Goal: Task Accomplishment & Management: Use online tool/utility

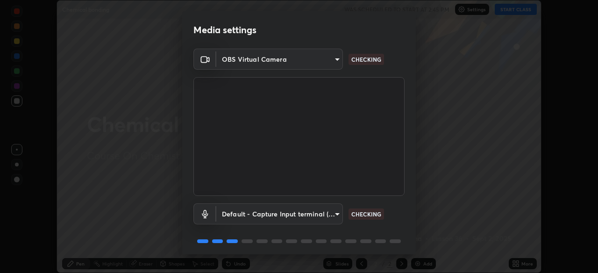
scroll to position [34, 0]
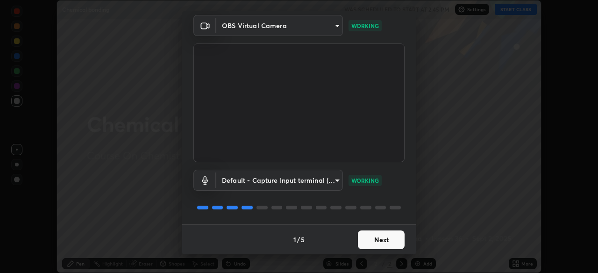
click at [377, 242] on button "Next" at bounding box center [381, 239] width 47 height 19
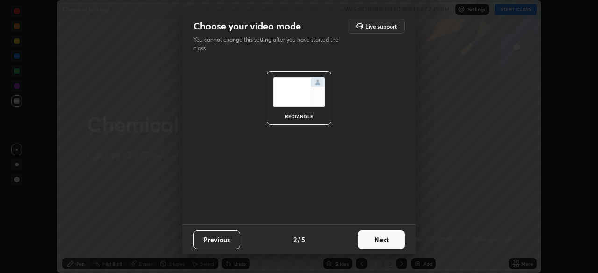
scroll to position [0, 0]
click at [385, 243] on button "Next" at bounding box center [381, 239] width 47 height 19
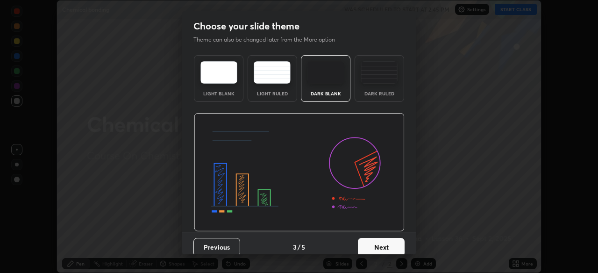
click at [389, 243] on button "Next" at bounding box center [381, 247] width 47 height 19
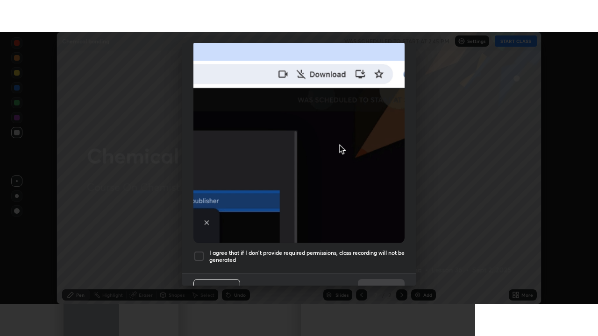
scroll to position [224, 0]
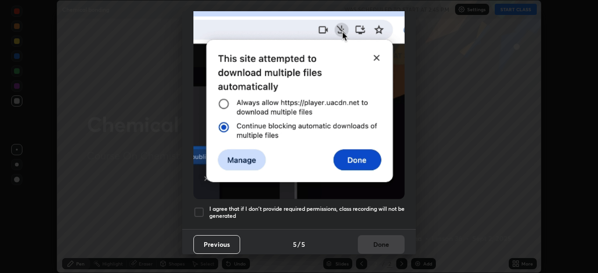
click at [391, 205] on h5 "I agree that if I don't provide required permissions, class recording will not …" at bounding box center [306, 212] width 195 height 14
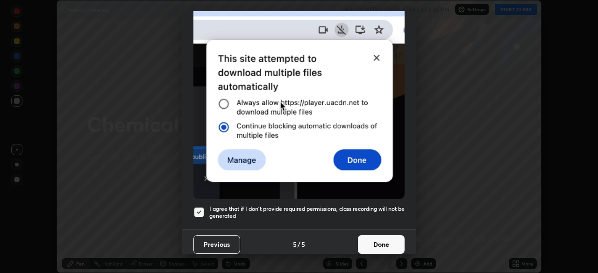
click at [386, 237] on button "Done" at bounding box center [381, 244] width 47 height 19
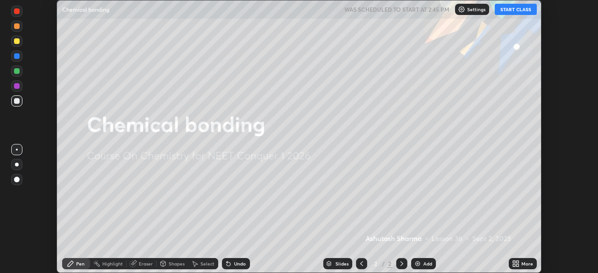
click at [518, 262] on icon at bounding box center [517, 262] width 2 height 2
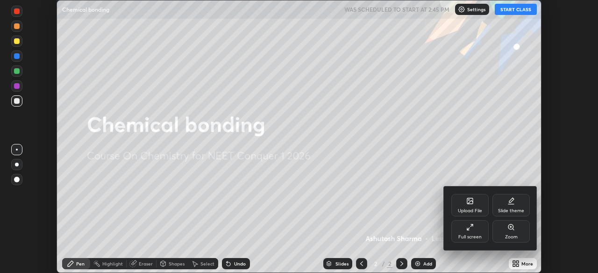
click at [474, 235] on div "Full screen" at bounding box center [469, 237] width 23 height 5
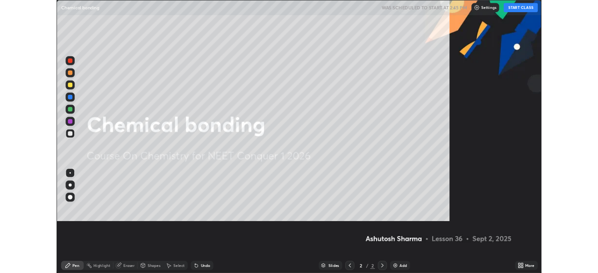
scroll to position [336, 598]
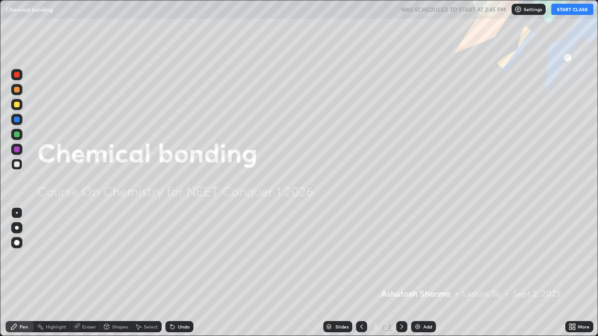
click at [568, 6] on button "START CLASS" at bounding box center [572, 9] width 42 height 11
click at [420, 272] on div "Add" at bounding box center [423, 326] width 25 height 11
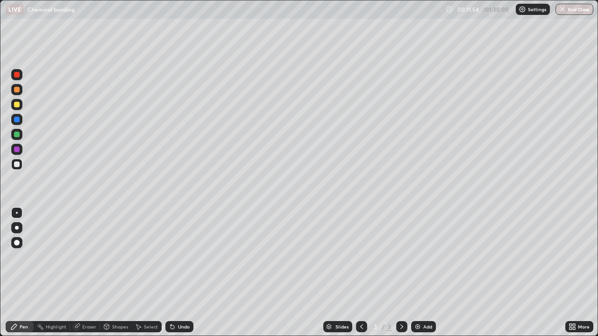
click at [18, 92] on div at bounding box center [17, 90] width 6 height 6
click at [16, 228] on div at bounding box center [17, 228] width 4 height 4
click at [17, 135] on div at bounding box center [17, 135] width 6 height 6
click at [89, 272] on div "Eraser" at bounding box center [89, 327] width 14 height 5
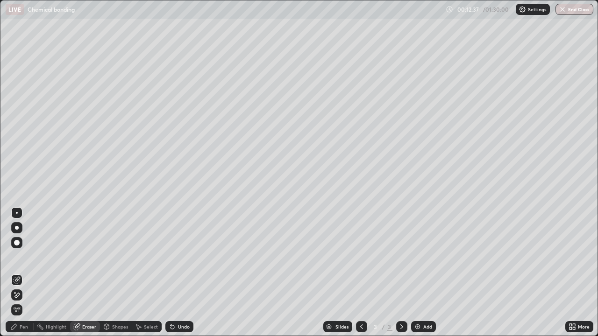
click at [25, 272] on div "Pen" at bounding box center [24, 327] width 8 height 5
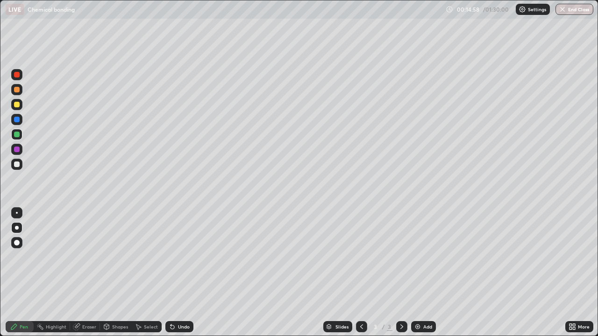
click at [423, 272] on div "Add" at bounding box center [427, 327] width 9 height 5
click at [88, 272] on div "Eraser" at bounding box center [89, 327] width 14 height 5
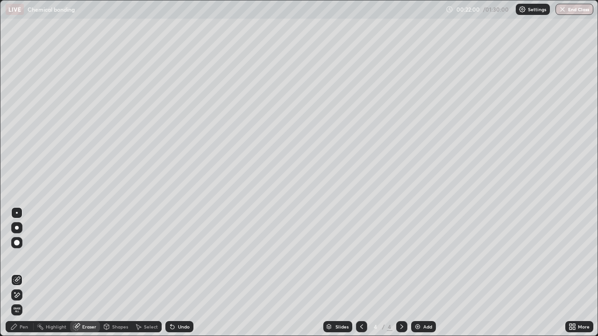
click at [25, 272] on div "Pen" at bounding box center [20, 326] width 28 height 11
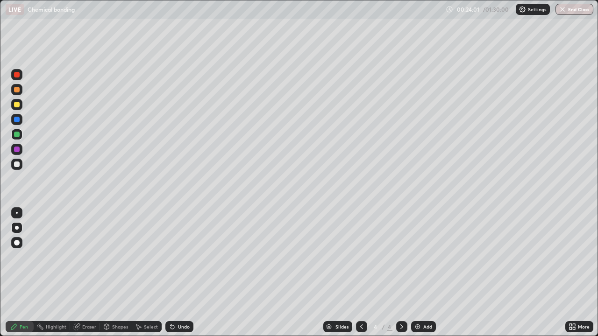
click at [423, 272] on div "Add" at bounding box center [427, 327] width 9 height 5
click at [90, 272] on div "Eraser" at bounding box center [89, 327] width 14 height 5
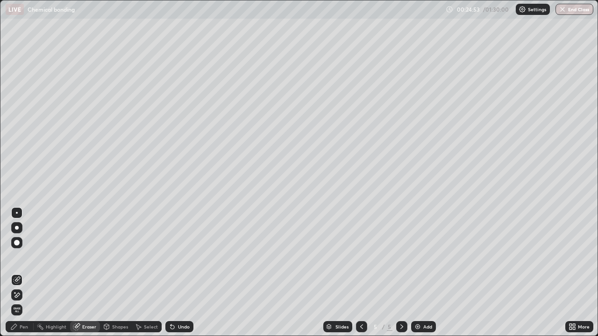
click at [19, 272] on div "Pen" at bounding box center [20, 326] width 28 height 11
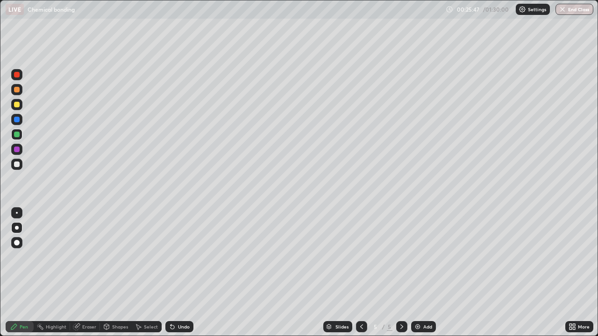
click at [422, 272] on div "Add" at bounding box center [423, 326] width 25 height 11
click at [360, 272] on icon at bounding box center [361, 326] width 7 height 7
click at [361, 272] on icon at bounding box center [361, 326] width 7 height 7
click at [17, 150] on div at bounding box center [17, 150] width 6 height 6
click at [420, 272] on img at bounding box center [417, 326] width 7 height 7
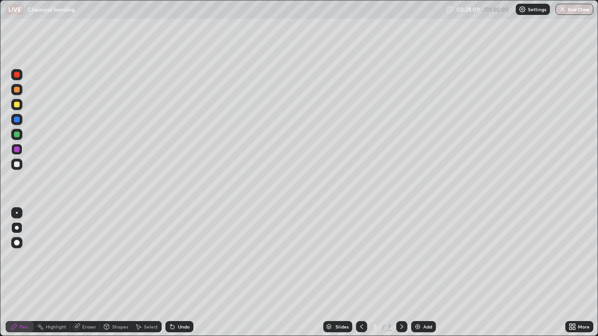
click at [427, 272] on div "Add" at bounding box center [427, 327] width 9 height 5
click at [19, 106] on div at bounding box center [17, 105] width 6 height 6
click at [17, 71] on div at bounding box center [16, 74] width 11 height 11
click at [20, 134] on div at bounding box center [16, 134] width 11 height 11
click at [18, 77] on div at bounding box center [17, 75] width 6 height 6
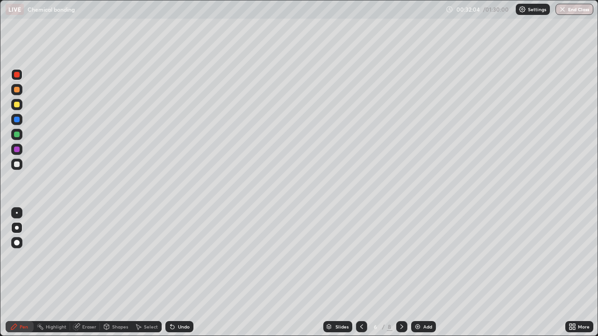
click at [425, 272] on div "Add" at bounding box center [427, 327] width 9 height 5
click at [361, 272] on icon at bounding box center [361, 326] width 7 height 7
click at [401, 272] on icon at bounding box center [401, 326] width 7 height 7
click at [364, 272] on div at bounding box center [361, 326] width 11 height 11
click at [402, 272] on icon at bounding box center [401, 326] width 7 height 7
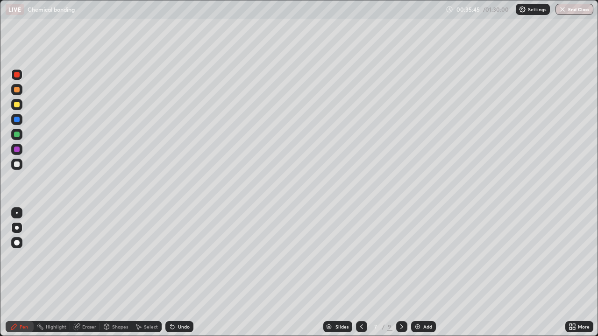
click at [361, 272] on icon at bounding box center [361, 326] width 7 height 7
click at [401, 272] on icon at bounding box center [401, 326] width 7 height 7
click at [19, 135] on div at bounding box center [17, 135] width 6 height 6
click at [16, 104] on div at bounding box center [17, 105] width 6 height 6
click at [417, 272] on img at bounding box center [417, 326] width 7 height 7
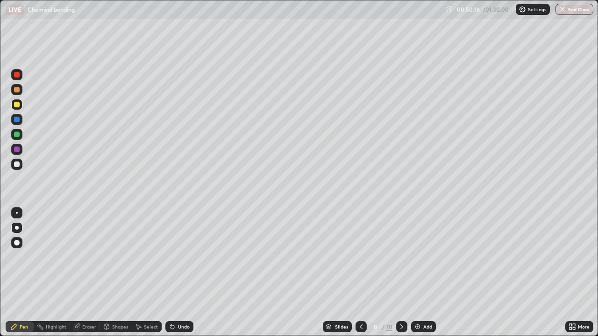
click at [423, 272] on div "Add" at bounding box center [427, 327] width 9 height 5
click at [361, 272] on icon at bounding box center [361, 326] width 7 height 7
click at [15, 77] on div at bounding box center [17, 75] width 6 height 6
click at [405, 272] on div at bounding box center [401, 326] width 11 height 11
click at [401, 272] on icon at bounding box center [401, 327] width 3 height 5
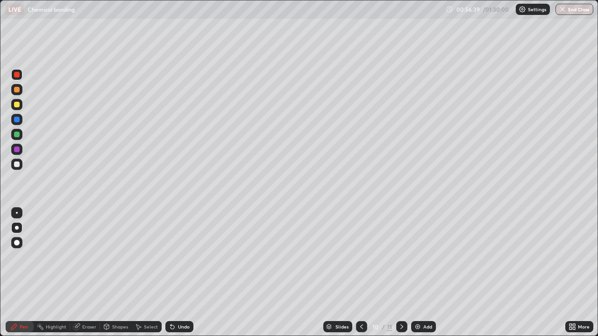
click at [361, 272] on icon at bounding box center [361, 326] width 7 height 7
click at [426, 272] on div "Add" at bounding box center [427, 327] width 9 height 5
click at [21, 166] on div at bounding box center [16, 164] width 11 height 11
click at [17, 106] on div at bounding box center [17, 105] width 6 height 6
click at [425, 272] on div "Add" at bounding box center [427, 327] width 9 height 5
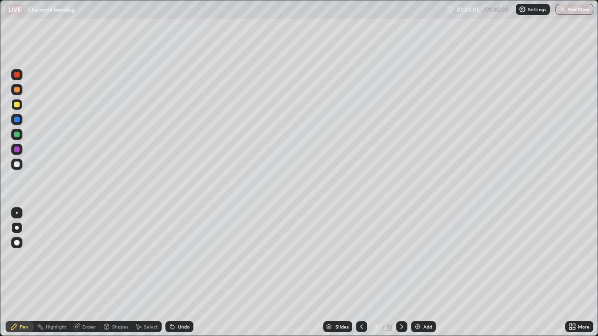
click at [16, 121] on div at bounding box center [17, 120] width 6 height 6
click at [185, 272] on div "Undo" at bounding box center [184, 327] width 12 height 5
click at [15, 105] on div at bounding box center [17, 105] width 6 height 6
click at [16, 88] on div at bounding box center [17, 90] width 6 height 6
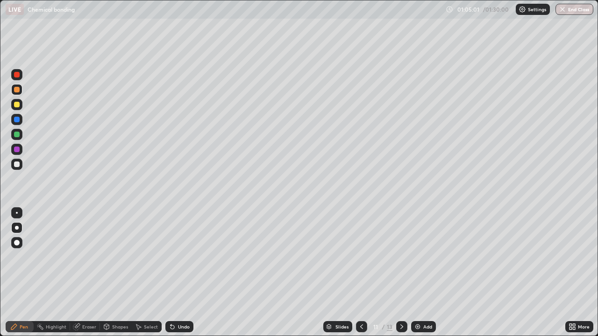
click at [19, 150] on div at bounding box center [17, 150] width 6 height 6
click at [19, 164] on div at bounding box center [17, 165] width 6 height 6
click at [422, 272] on div "Add" at bounding box center [423, 326] width 25 height 11
click at [576, 272] on div "More" at bounding box center [579, 326] width 28 height 11
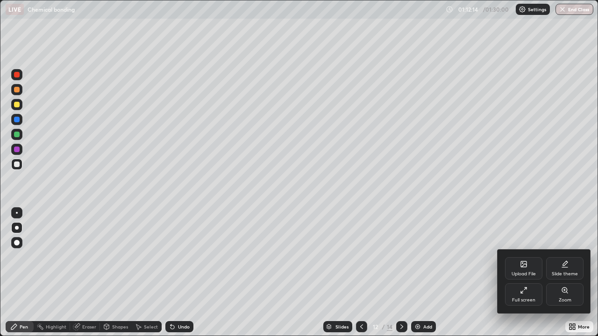
click at [533, 272] on div "Full screen" at bounding box center [523, 300] width 23 height 5
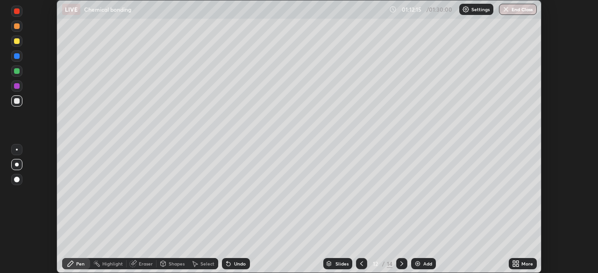
scroll to position [46448, 46122]
click at [513, 11] on button "End Class" at bounding box center [518, 9] width 38 height 11
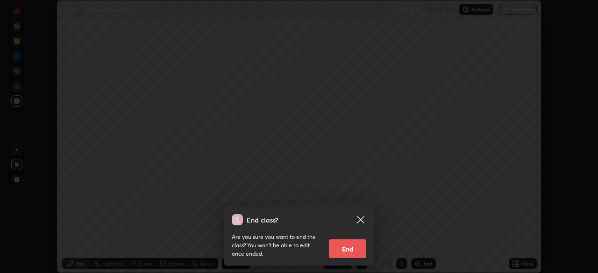
click at [349, 250] on button "End" at bounding box center [347, 248] width 37 height 19
